Goal: Check status: Check status

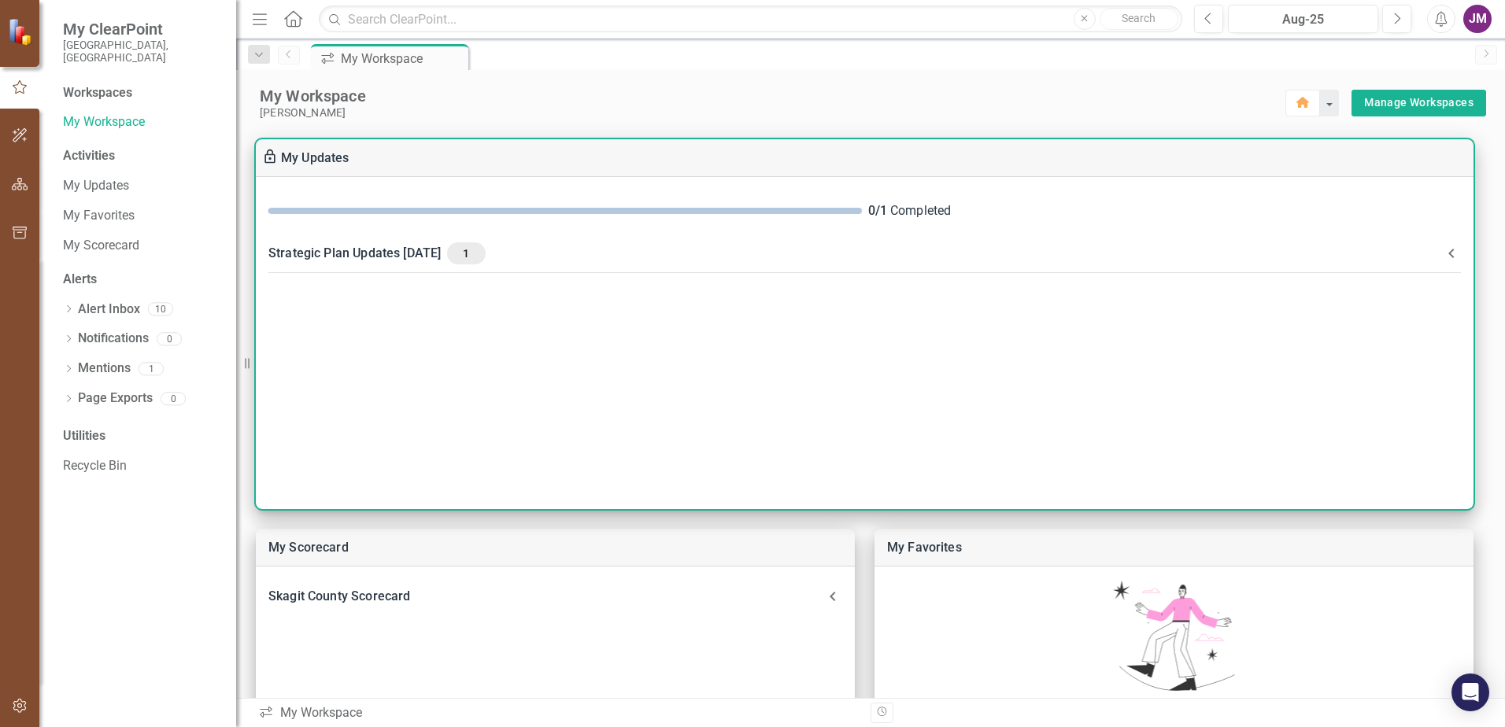
click at [517, 338] on div "0 / 1 Completed Strategic Plan Updates [DATE] 1 Please make updates to your ass…" at bounding box center [864, 343] width 1217 height 332
click at [483, 271] on 25-header "Strategic Plan Updates [DATE] 1" at bounding box center [864, 253] width 1217 height 41
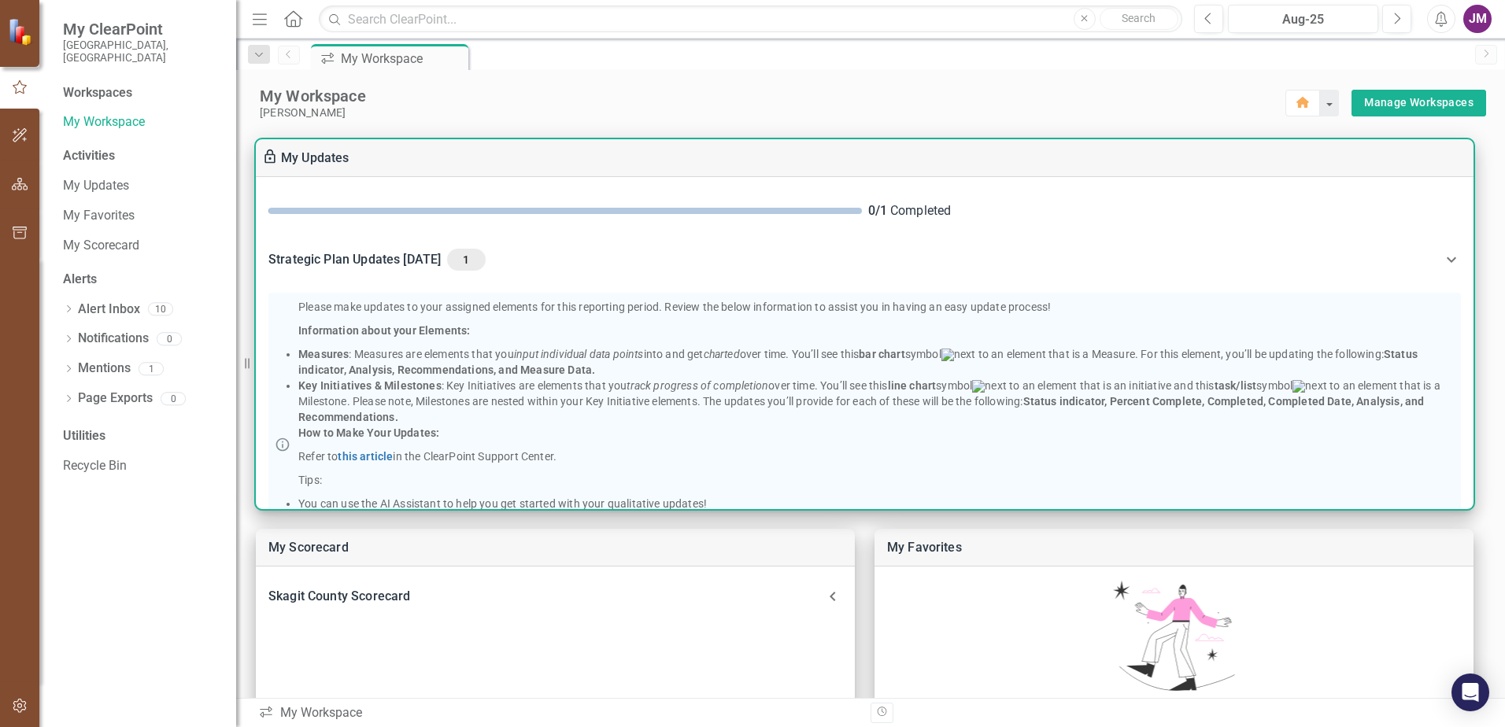
click at [469, 241] on 25-header "Strategic Plan Updates [DATE] 1" at bounding box center [864, 260] width 1217 height 54
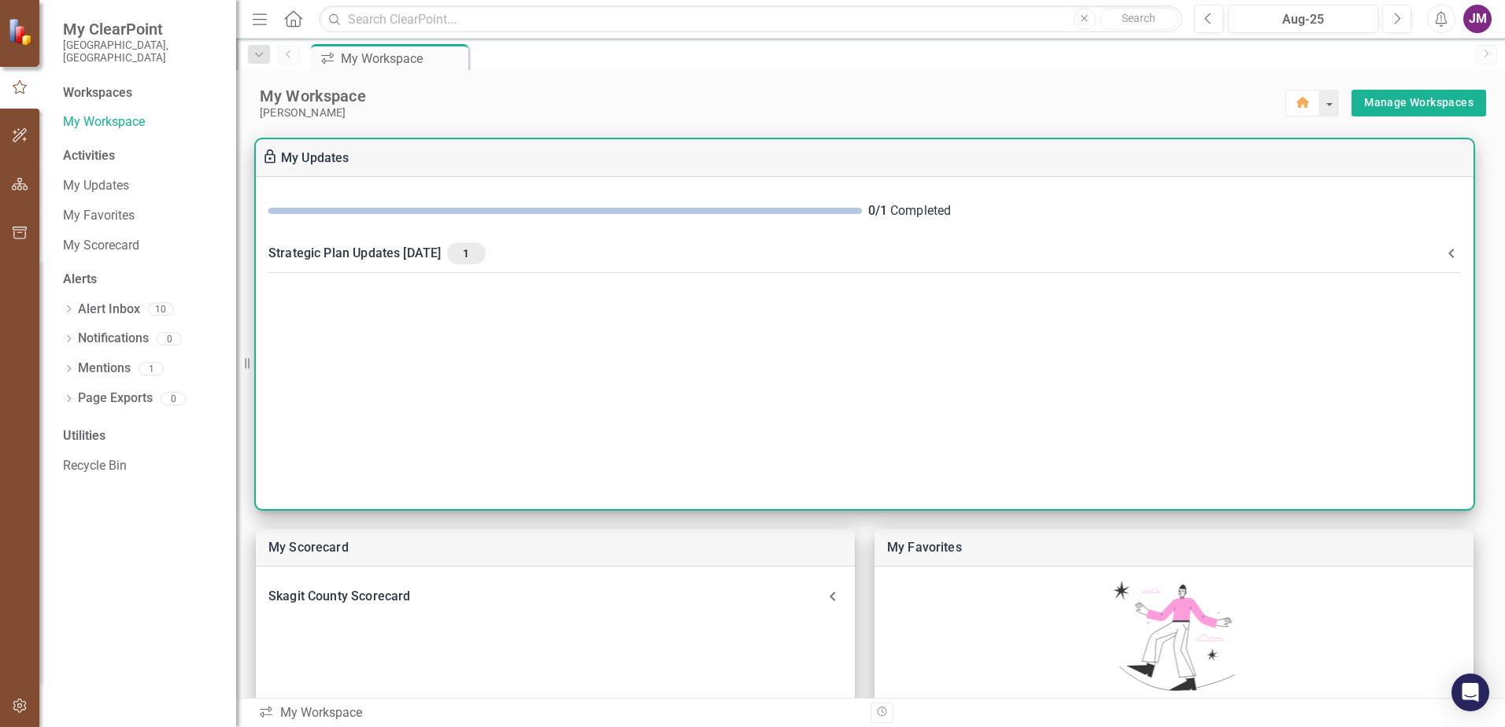
click at [471, 244] on div "Strategic Plan Updates [DATE] 1" at bounding box center [854, 253] width 1173 height 22
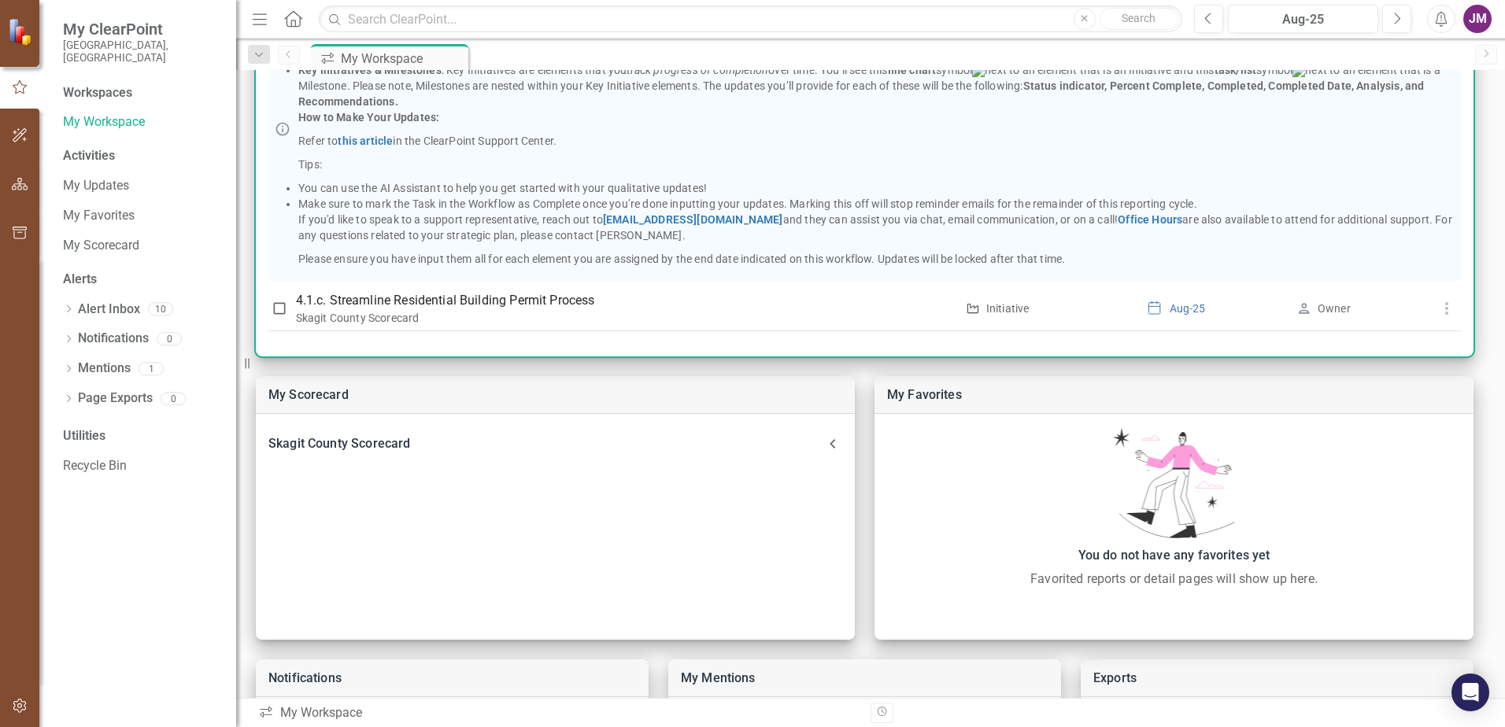
scroll to position [157, 0]
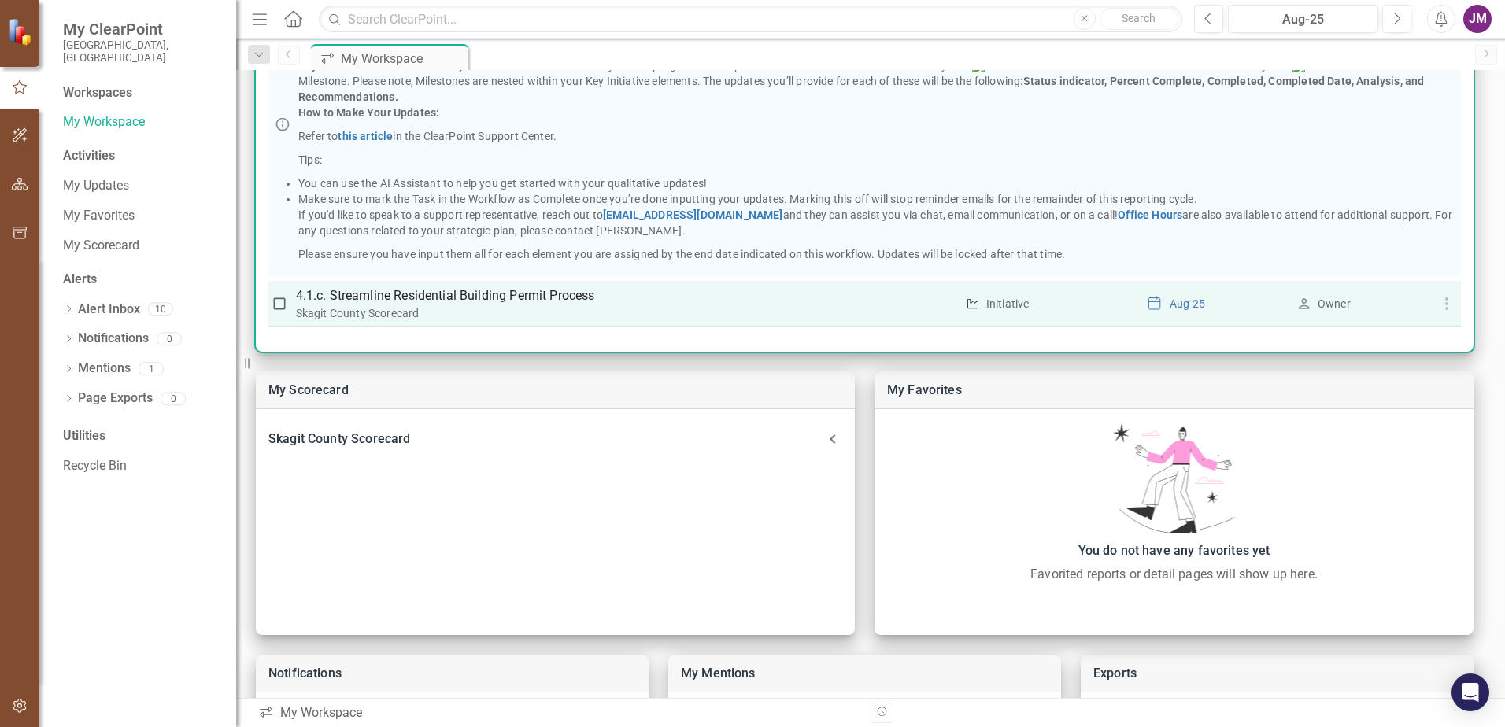
click at [275, 304] on input "checkbox" at bounding box center [279, 304] width 16 height 16
checkbox input "true"
click at [287, 305] on td at bounding box center [279, 304] width 22 height 46
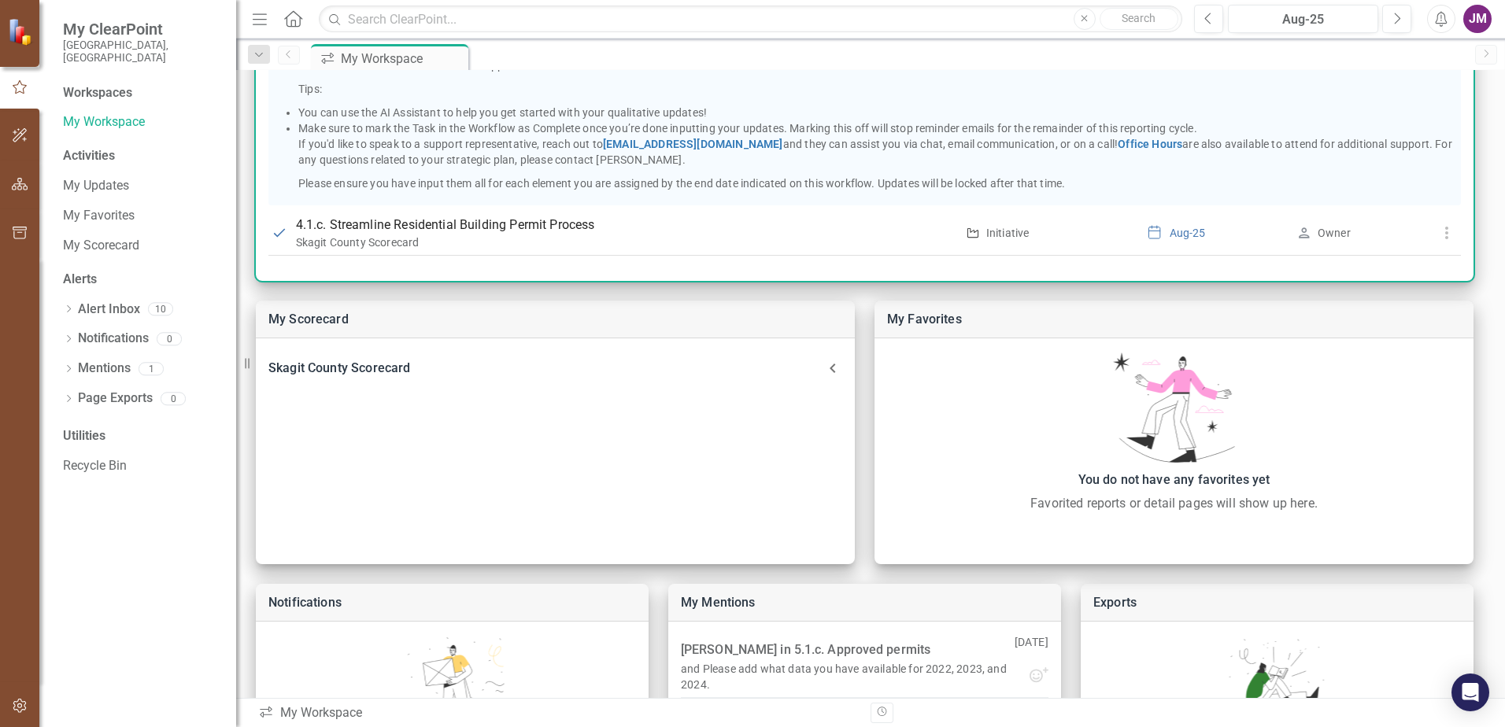
scroll to position [236, 0]
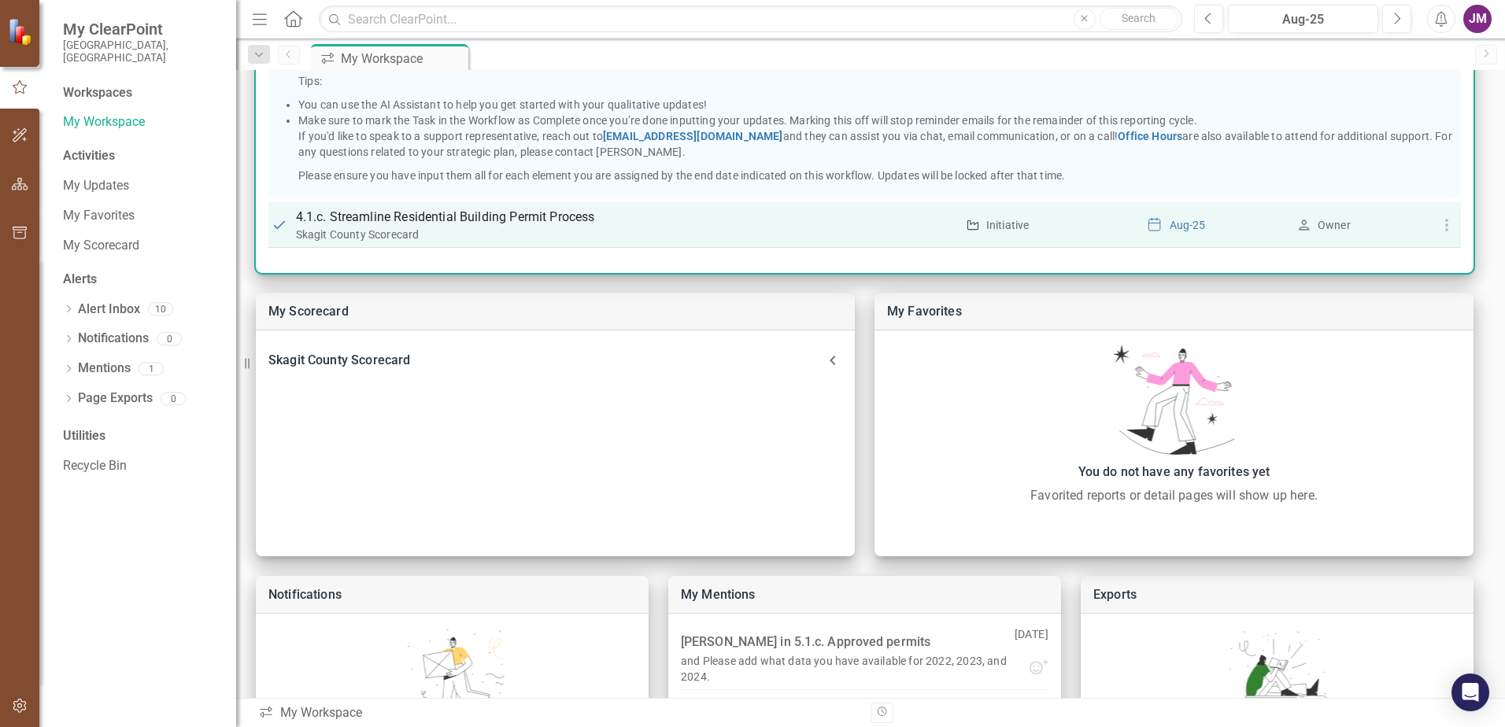
click at [1447, 228] on icon "button" at bounding box center [1446, 225] width 19 height 19
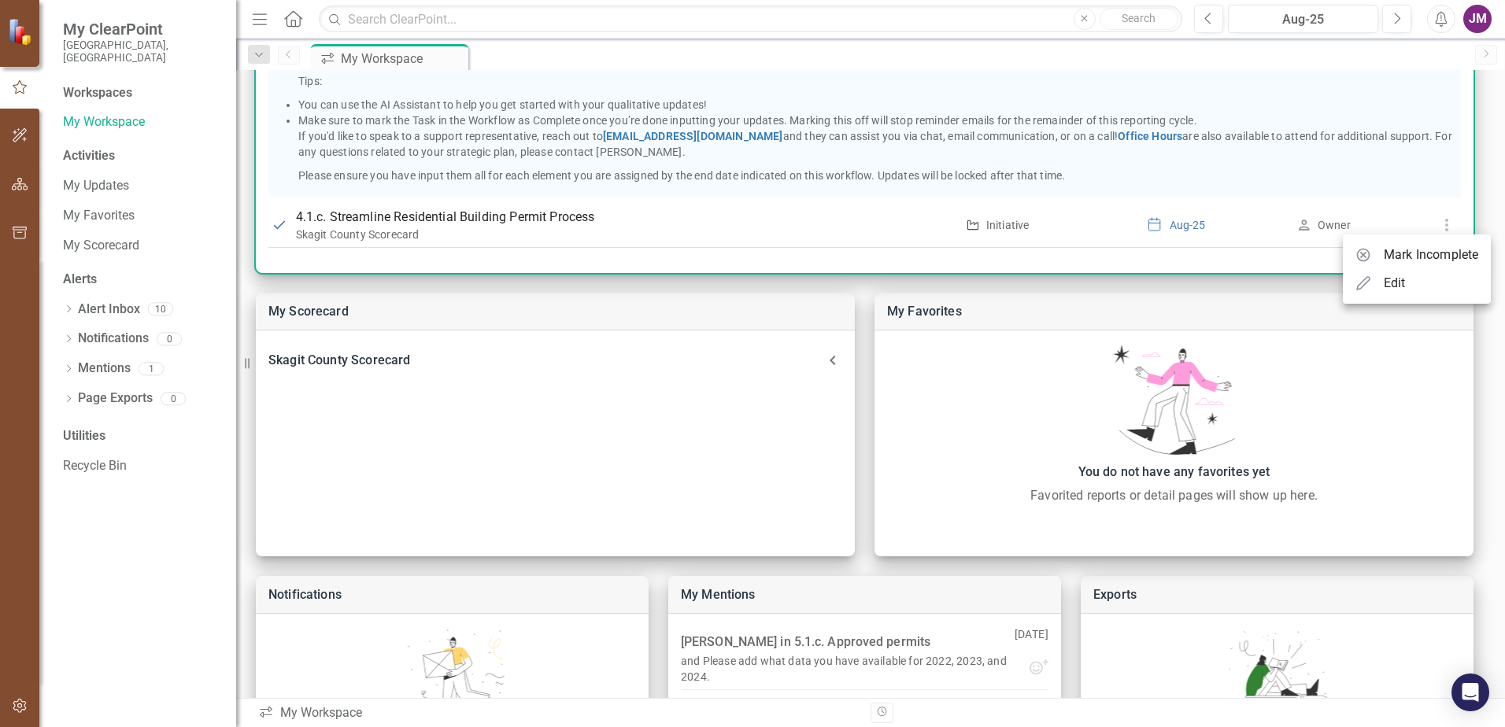
click at [720, 209] on div at bounding box center [752, 363] width 1505 height 727
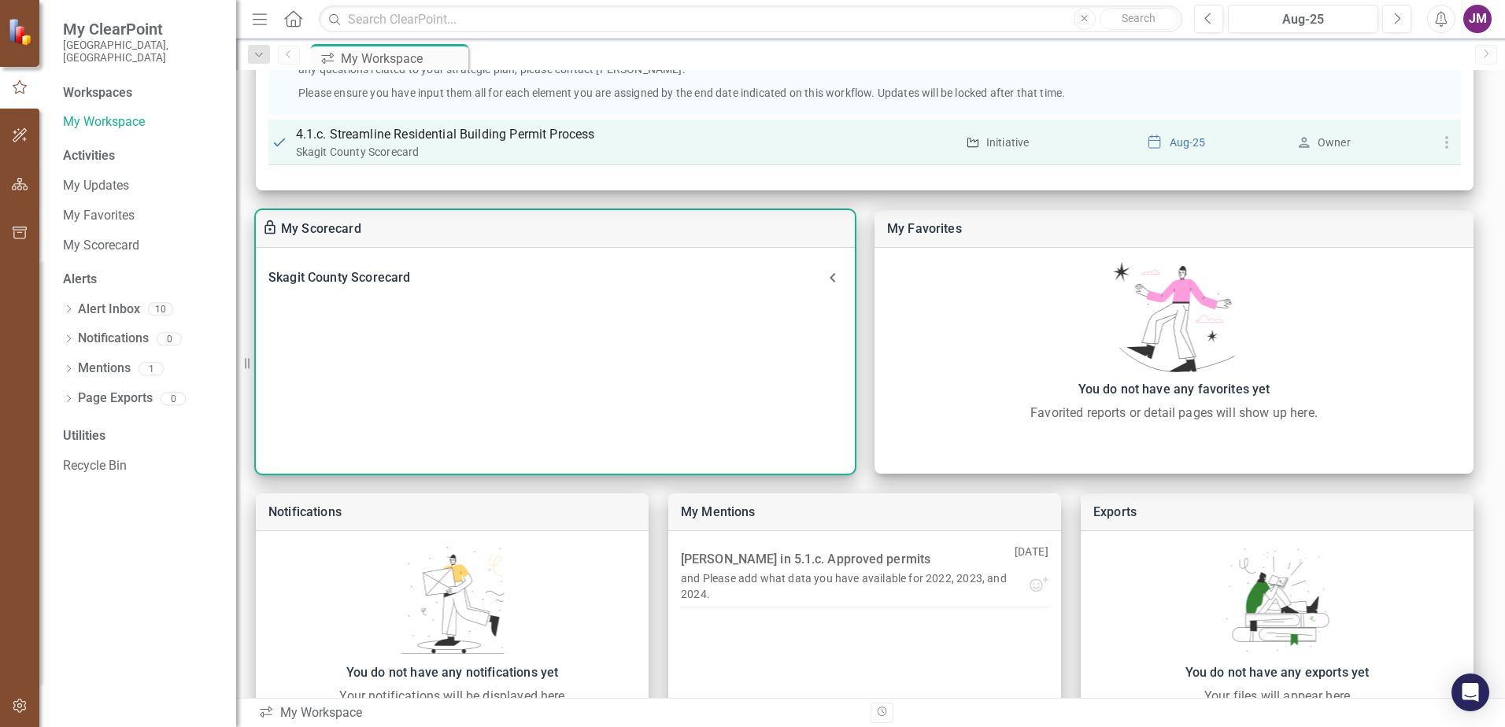
scroll to position [397, 0]
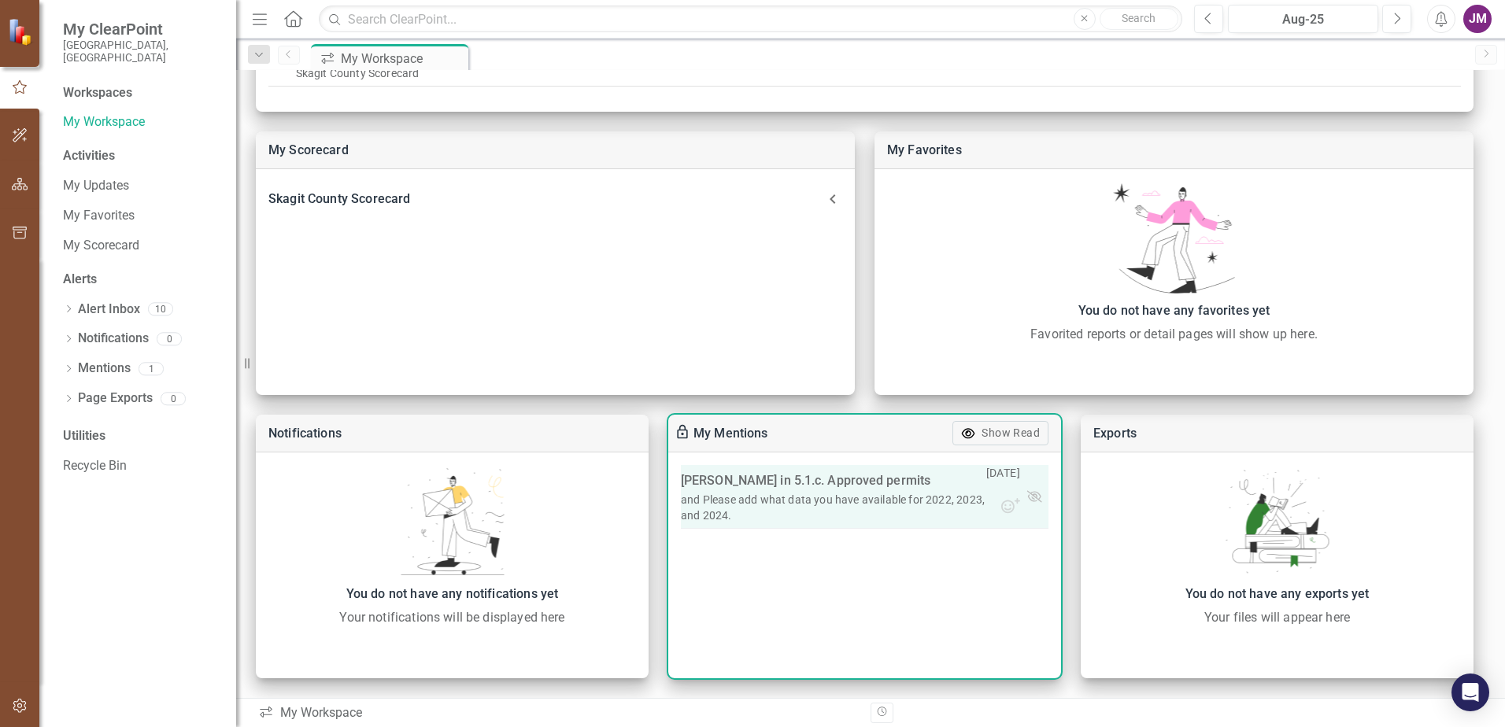
click at [825, 484] on link "5.1.c. Approved permits" at bounding box center [862, 480] width 136 height 15
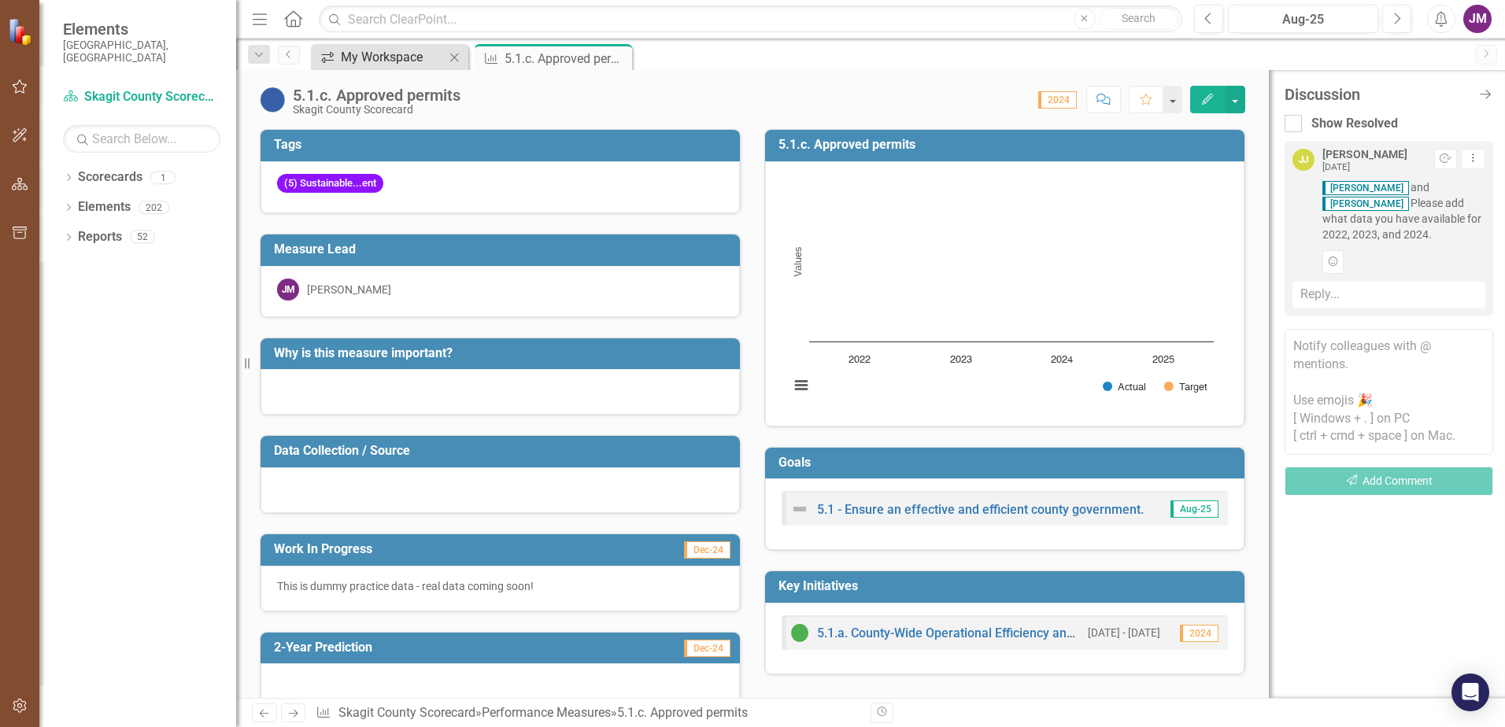
click at [436, 66] on div "My Workspace" at bounding box center [393, 57] width 104 height 20
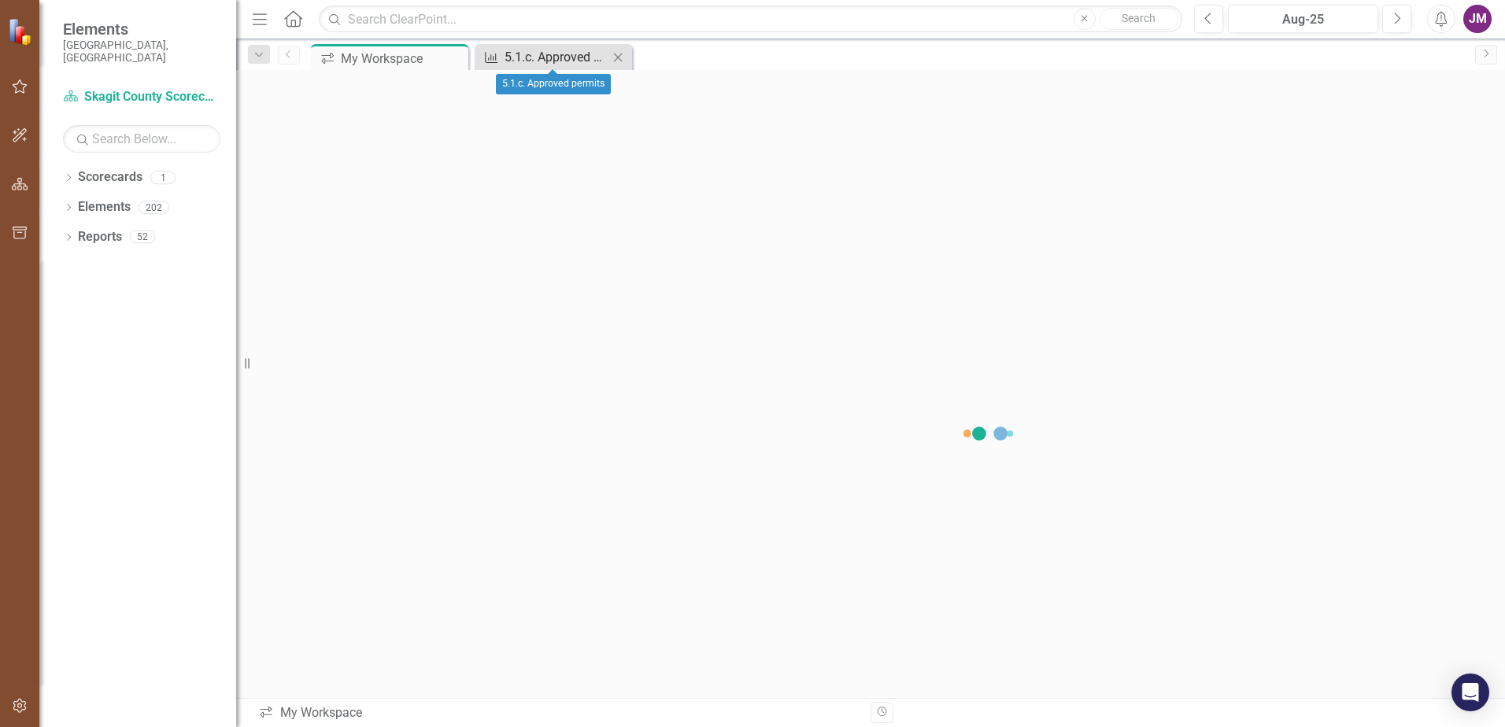
click at [513, 59] on div "5.1.c. Approved permits" at bounding box center [556, 57] width 104 height 20
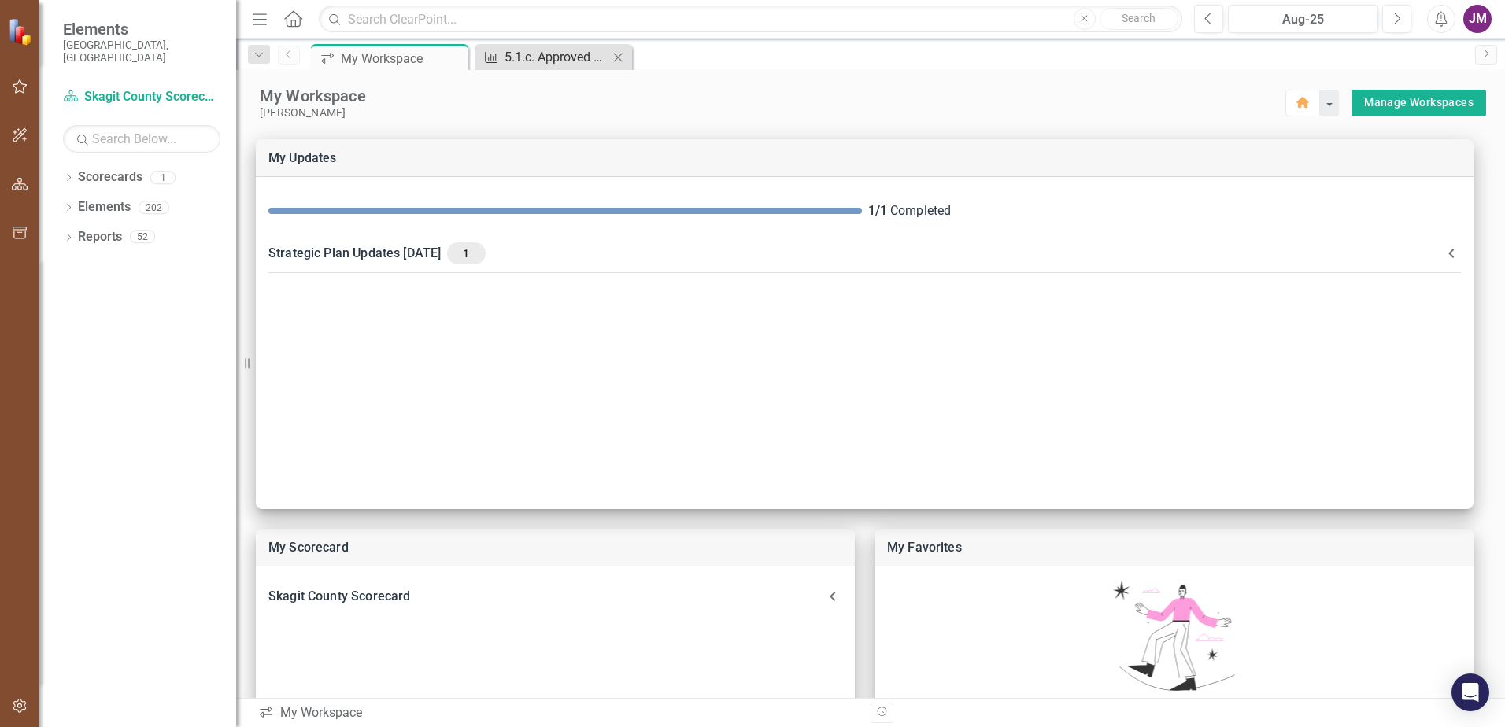
click at [552, 52] on div "5.1.c. Approved permits" at bounding box center [556, 57] width 104 height 20
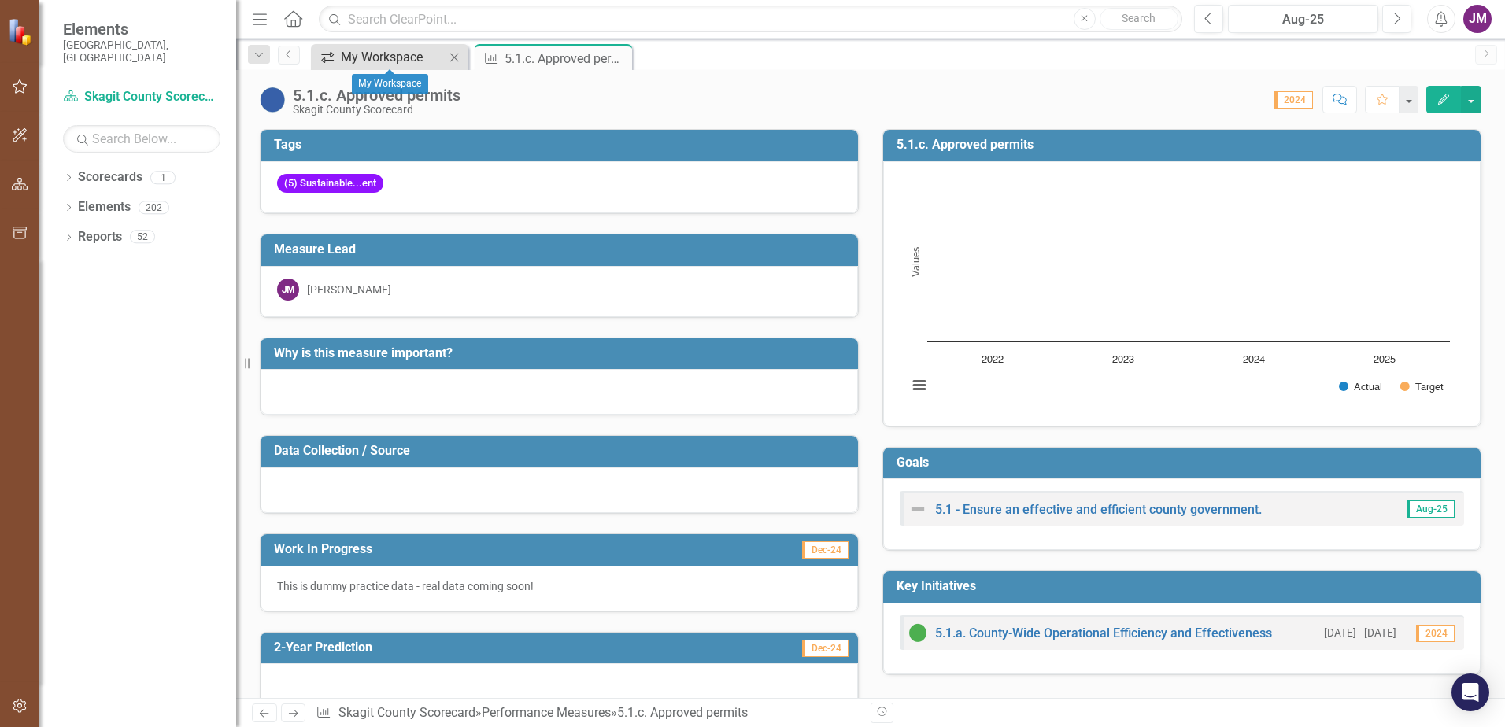
click at [396, 57] on div "My Workspace" at bounding box center [393, 57] width 104 height 20
